Goal: Task Accomplishment & Management: Use online tool/utility

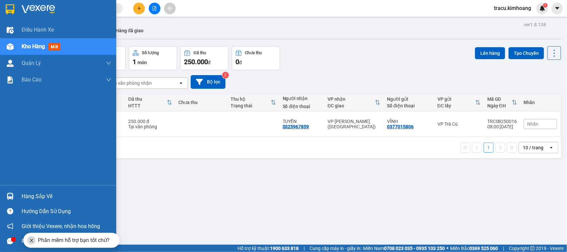
click at [37, 193] on div "Hàng sắp về" at bounding box center [67, 196] width 90 height 10
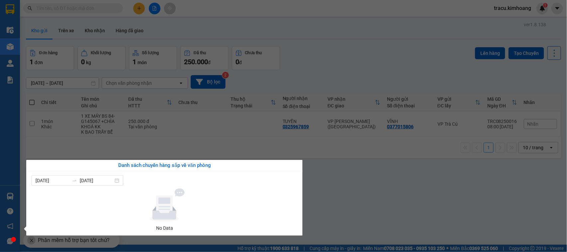
click at [59, 152] on section "Kết quả tìm kiếm ( 0 ) Bộ lọc No Data tracu.kimhoang 1 Điều hành xe Kho hàng mớ…" at bounding box center [283, 126] width 567 height 252
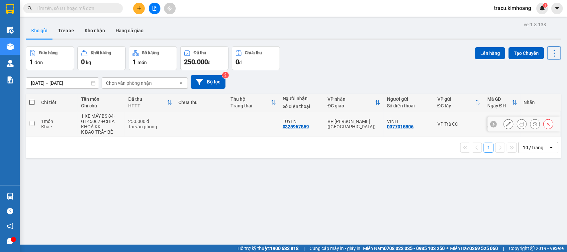
click at [31, 123] on input "checkbox" at bounding box center [32, 123] width 5 height 5
checkbox input "true"
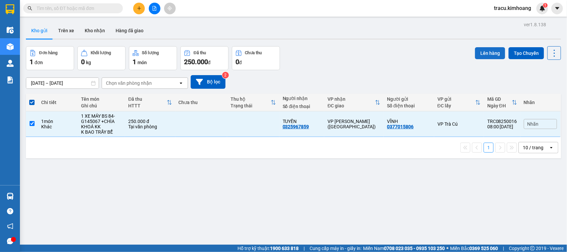
click at [491, 54] on button "Lên hàng" at bounding box center [490, 53] width 30 height 12
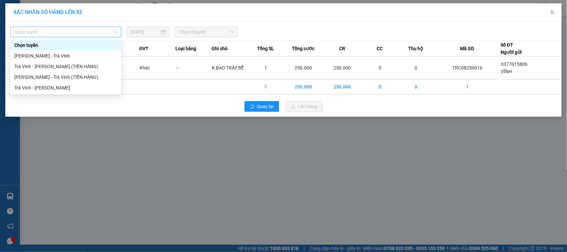
click at [32, 33] on span "Chọn tuyến" at bounding box center [65, 32] width 103 height 10
click at [47, 85] on div "Trà Vinh - [PERSON_NAME]" at bounding box center [65, 87] width 103 height 7
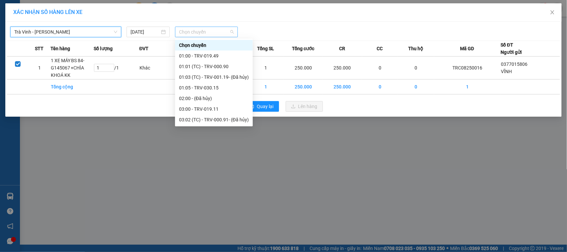
click at [207, 32] on span "Chọn chuyến" at bounding box center [206, 32] width 54 height 10
click at [200, 55] on div "01:00 - TRV-019.49" at bounding box center [214, 55] width 70 height 7
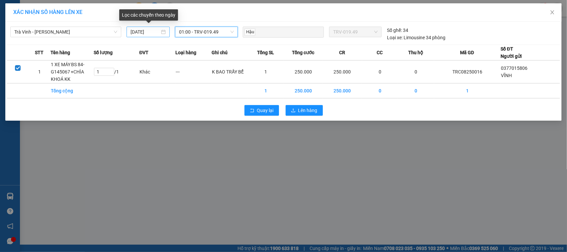
click at [133, 31] on input "[DATE]" at bounding box center [145, 31] width 29 height 7
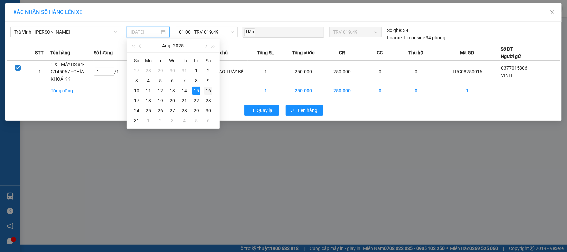
click at [208, 90] on div "16" at bounding box center [208, 91] width 8 height 8
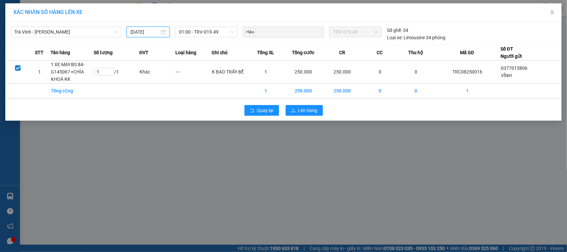
type input "[DATE]"
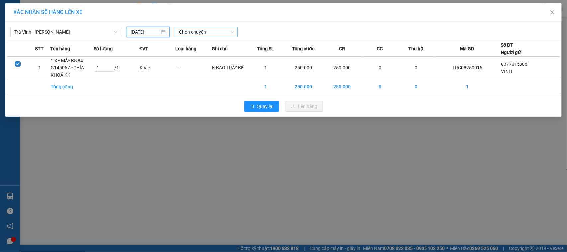
click at [209, 31] on span "Chọn chuyến" at bounding box center [206, 32] width 54 height 10
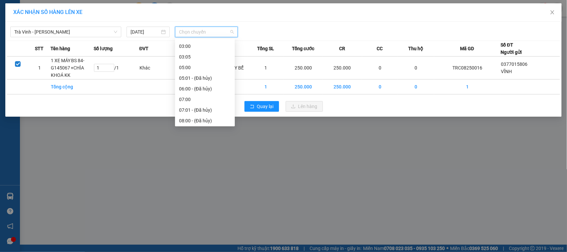
scroll to position [83, 0]
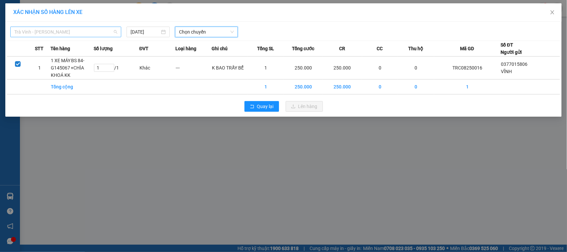
click at [74, 32] on span "Trà Vinh - [PERSON_NAME]" at bounding box center [65, 32] width 103 height 10
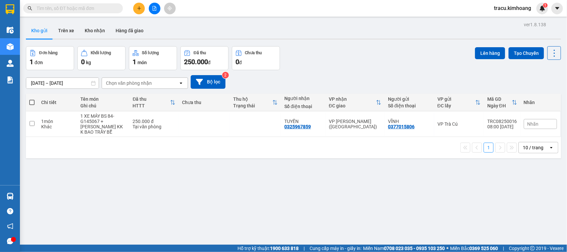
click at [107, 9] on input "text" at bounding box center [76, 8] width 78 height 7
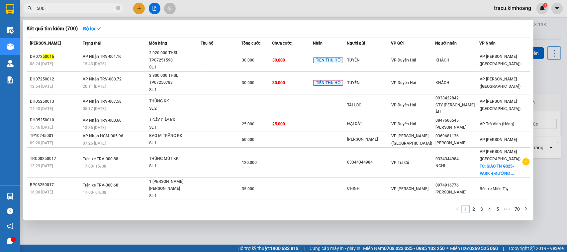
type input "50016"
